Goal: Task Accomplishment & Management: Use online tool/utility

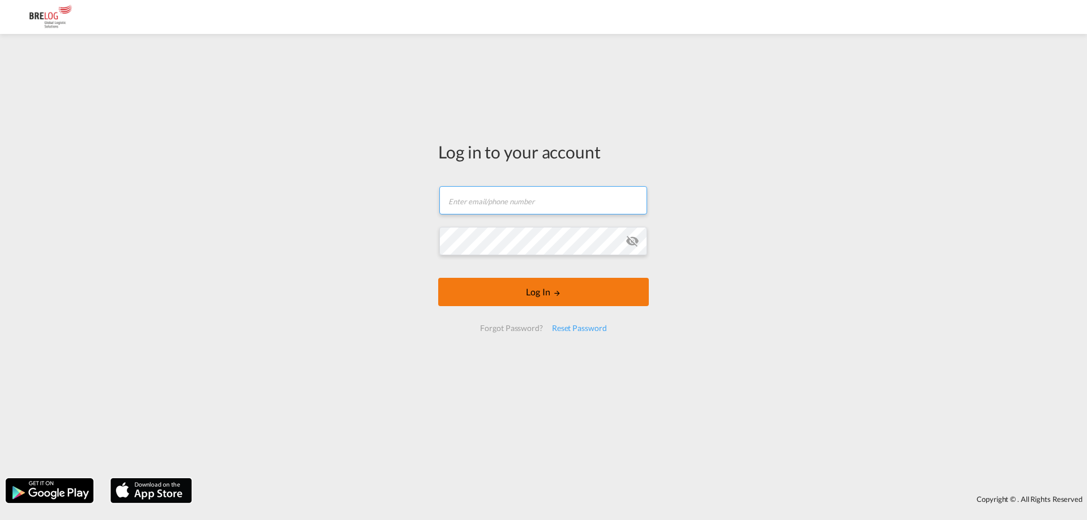
type input "[PERSON_NAME][EMAIL_ADDRESS][DOMAIN_NAME]"
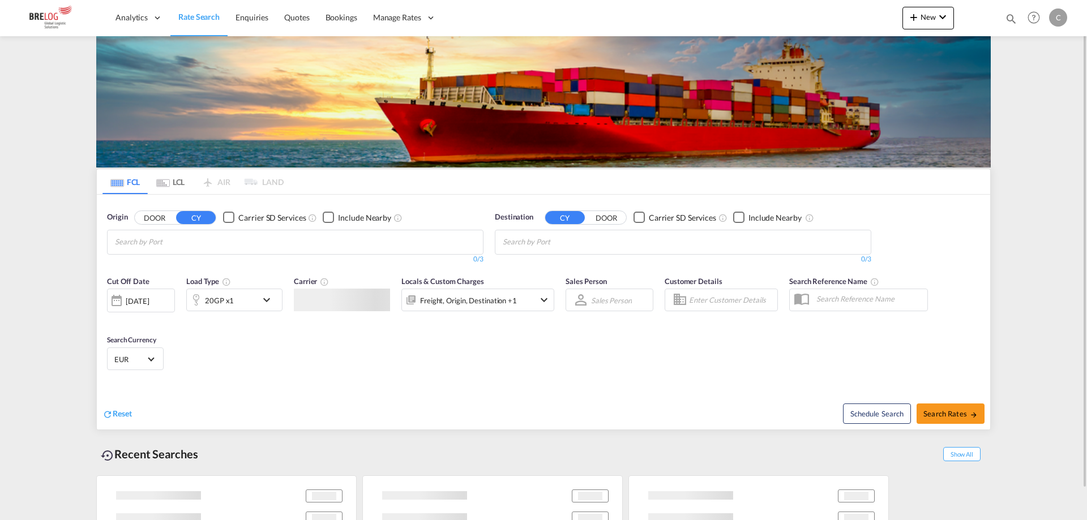
click at [144, 261] on div "0/3" at bounding box center [295, 260] width 376 height 10
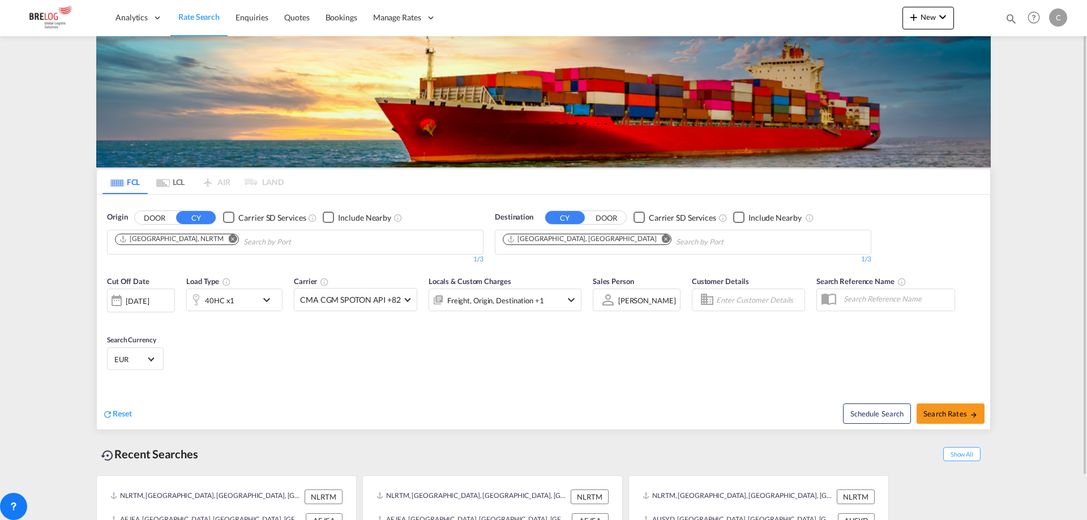
click at [229, 241] on md-icon "Remove" at bounding box center [233, 238] width 8 height 8
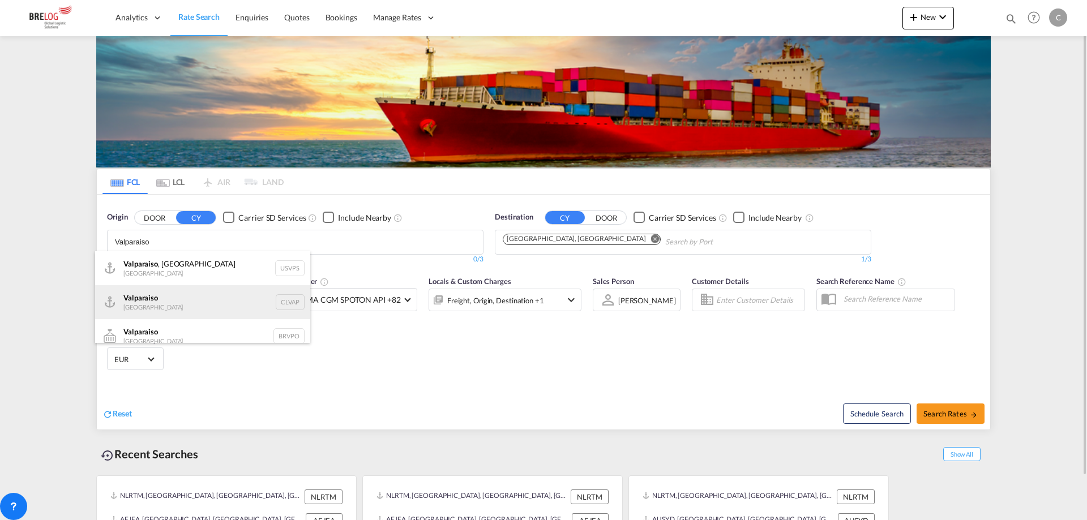
type input "Valparaiso"
click at [198, 309] on div "Valparaiso [GEOGRAPHIC_DATA] CLVAP" at bounding box center [202, 302] width 215 height 34
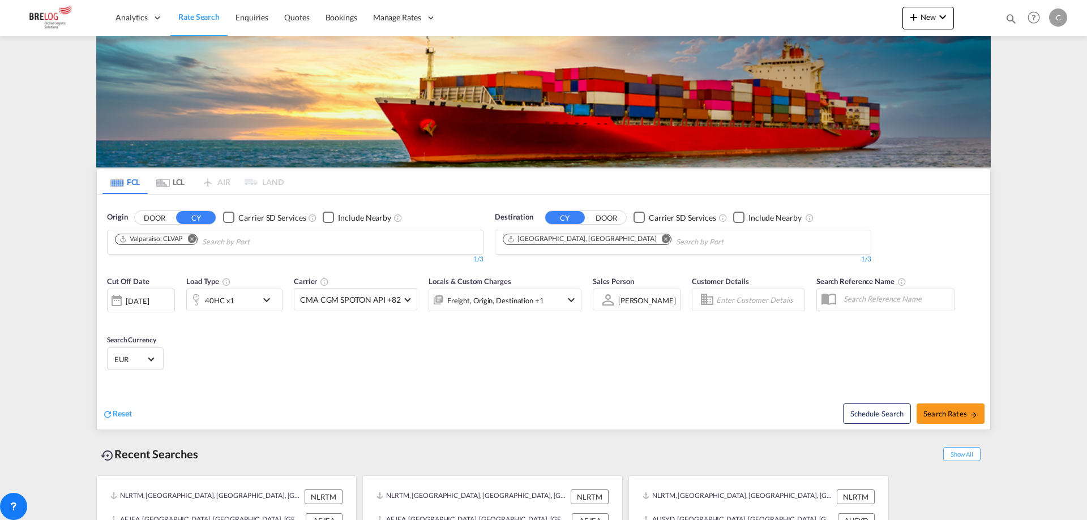
click at [662, 238] on md-icon "Remove" at bounding box center [666, 238] width 8 height 8
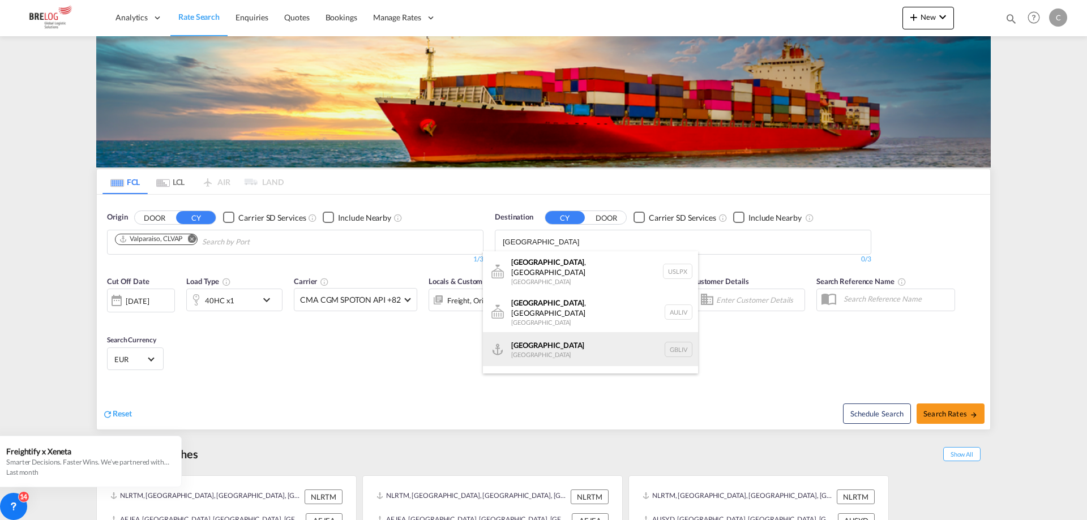
type input "[GEOGRAPHIC_DATA]"
click at [561, 332] on div "[GEOGRAPHIC_DATA] [GEOGRAPHIC_DATA] GBLIV" at bounding box center [590, 349] width 215 height 34
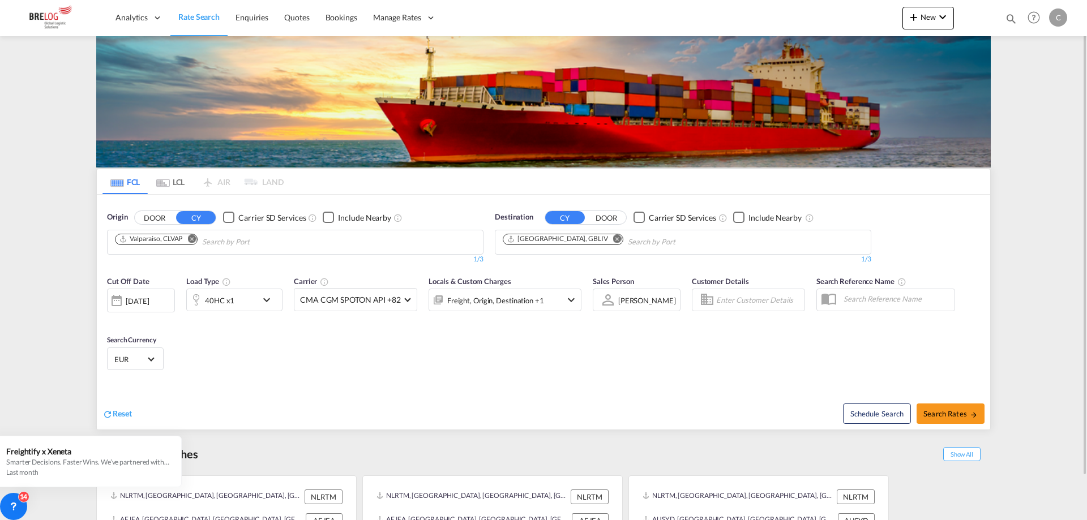
scroll to position [48, 0]
